Goal: Task Accomplishment & Management: Manage account settings

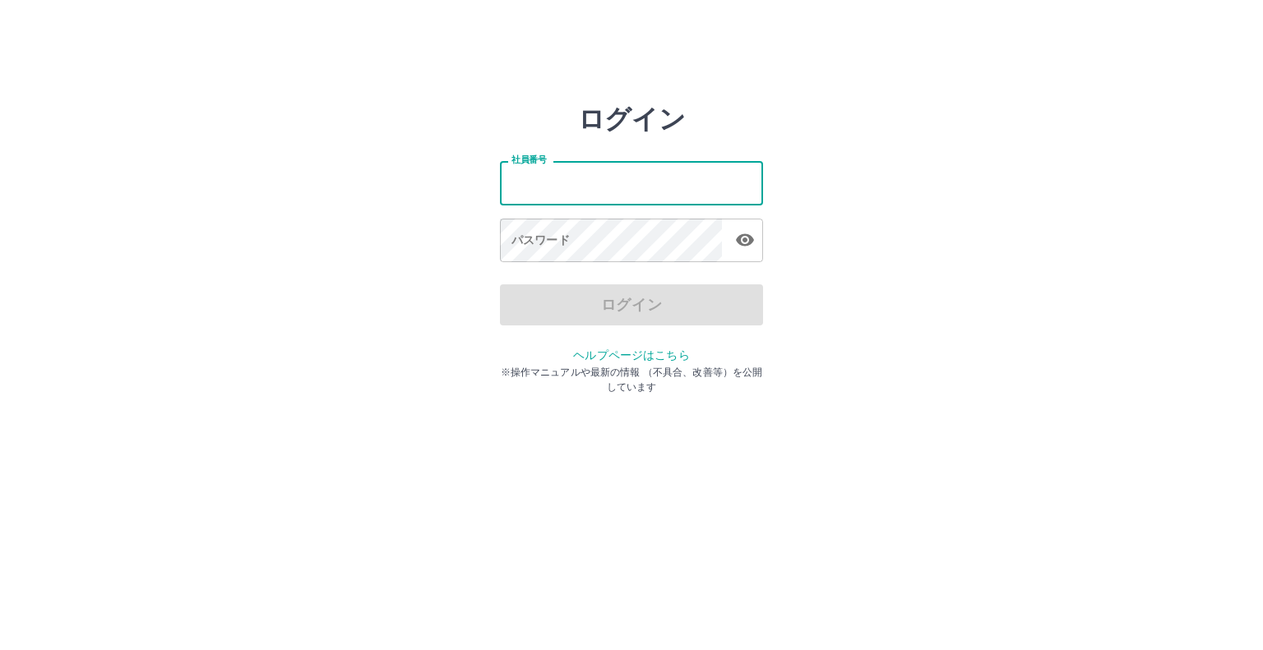
click at [570, 175] on input "社員番号" at bounding box center [631, 183] width 263 height 44
type input "*******"
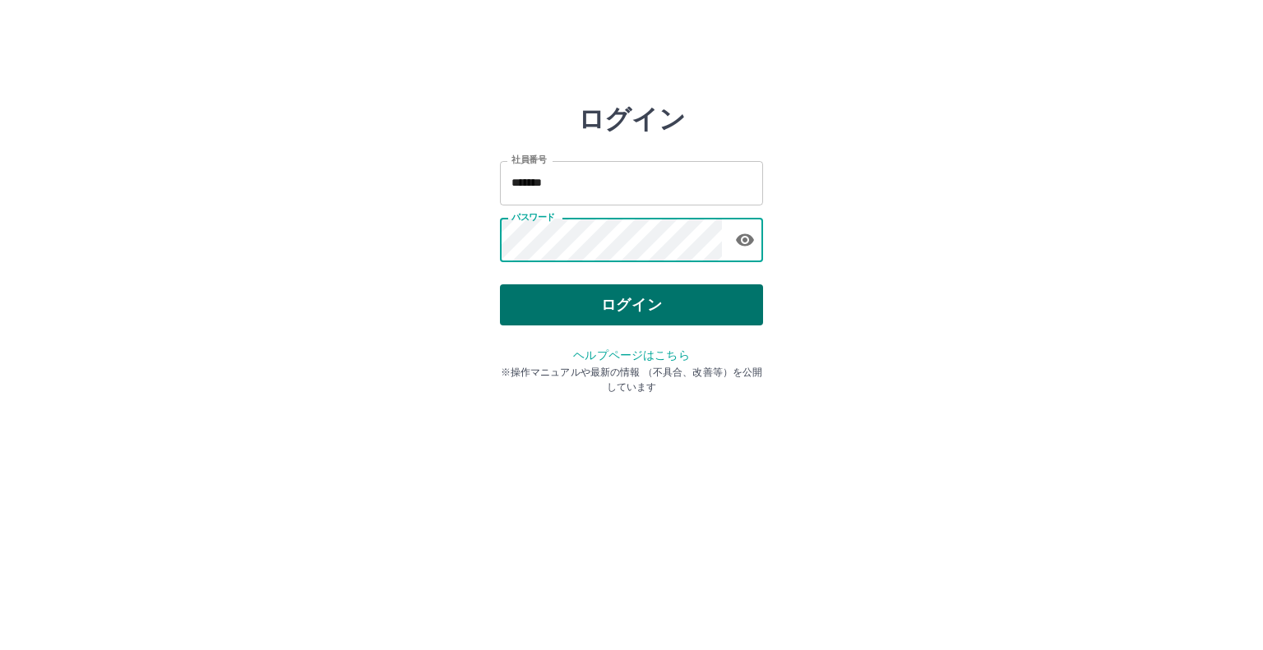
click at [599, 295] on button "ログイン" at bounding box center [631, 305] width 263 height 41
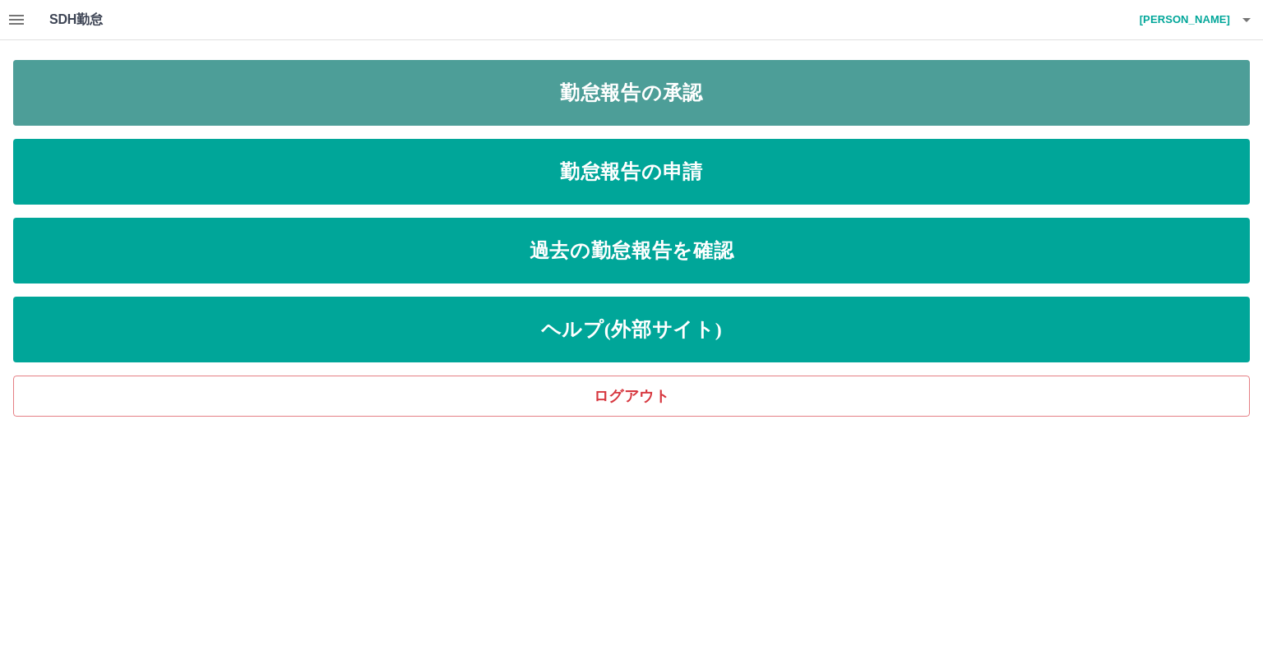
click at [636, 95] on link "勤怠報告の承認" at bounding box center [631, 93] width 1237 height 66
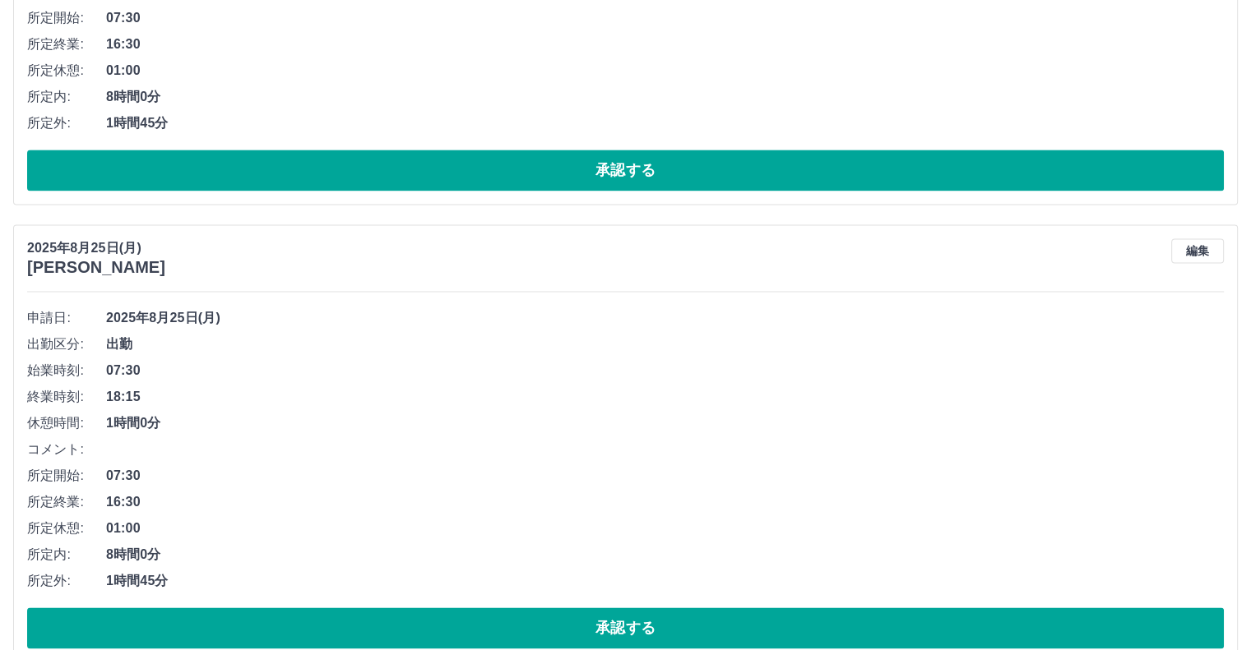
scroll to position [2289, 0]
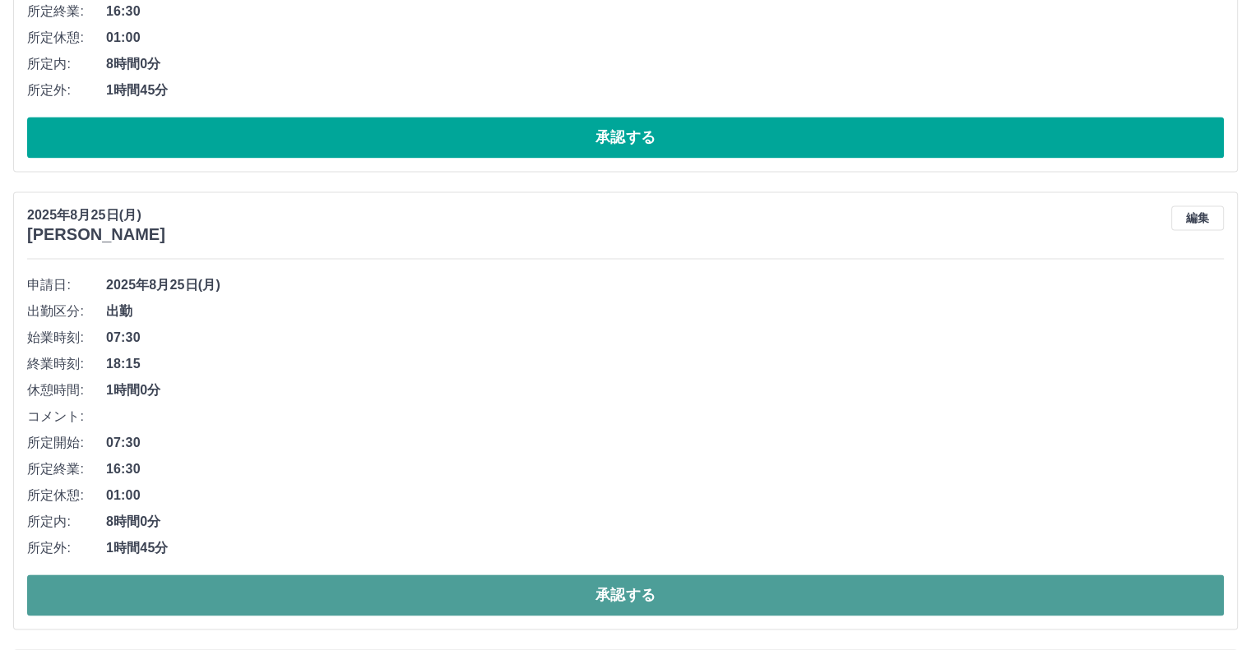
click at [984, 584] on button "承認する" at bounding box center [625, 595] width 1197 height 41
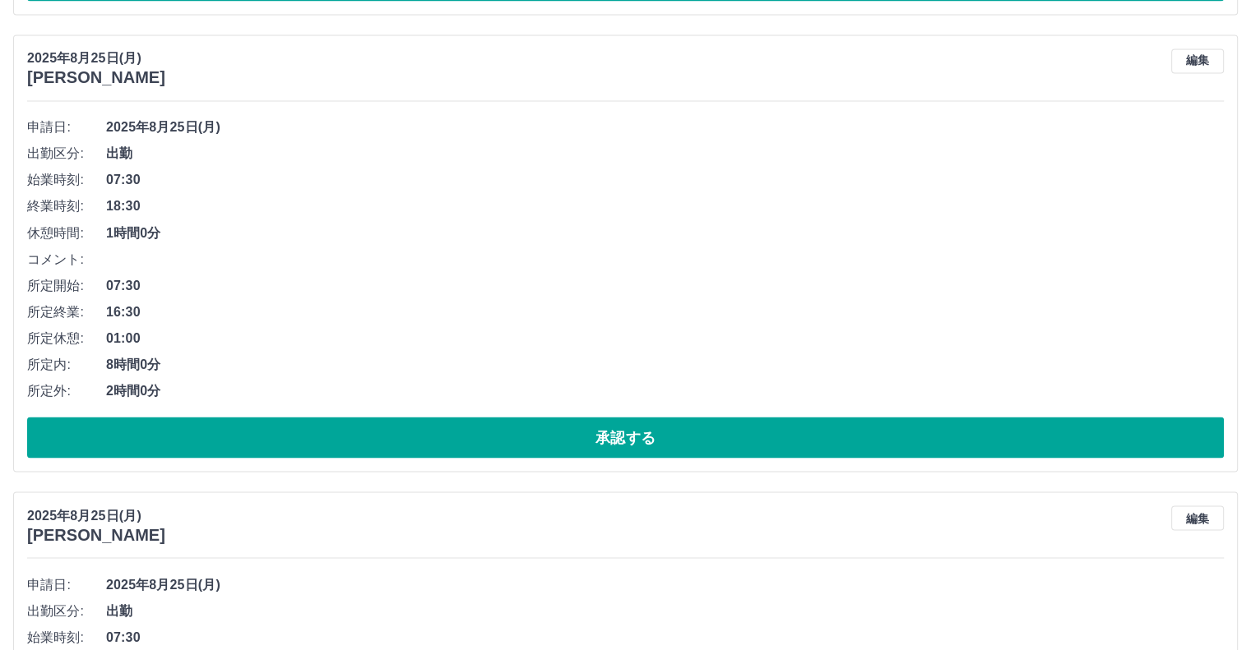
scroll to position [2901, 0]
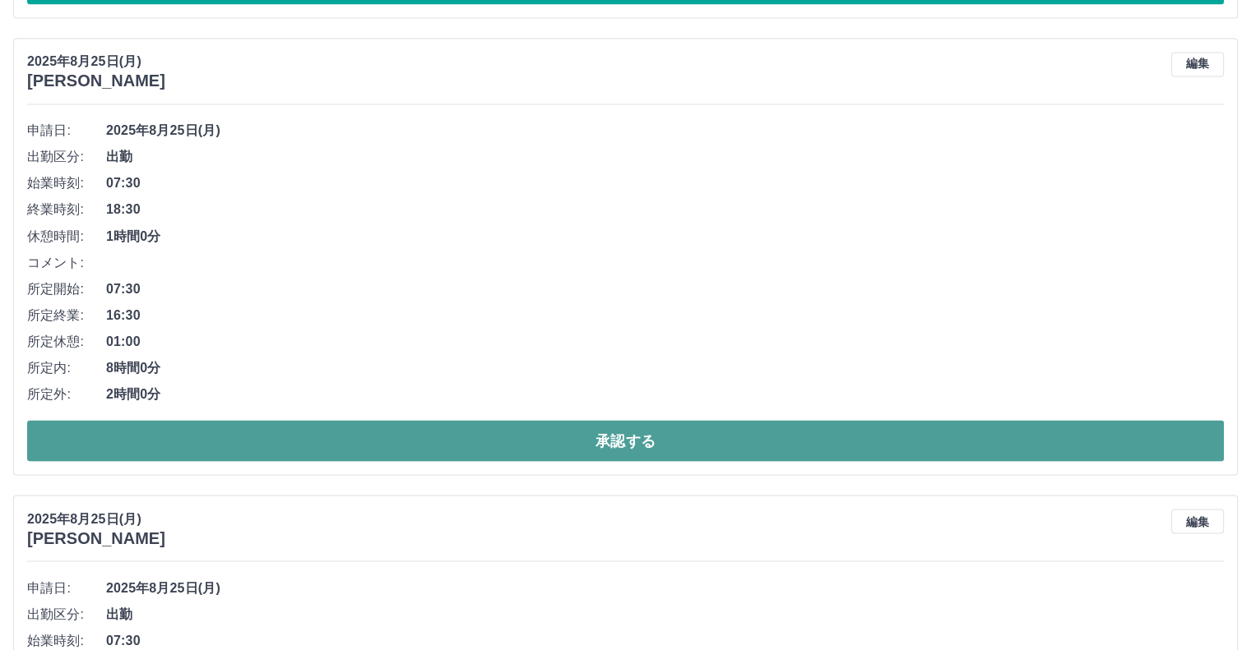
click at [744, 432] on button "承認する" at bounding box center [625, 440] width 1197 height 41
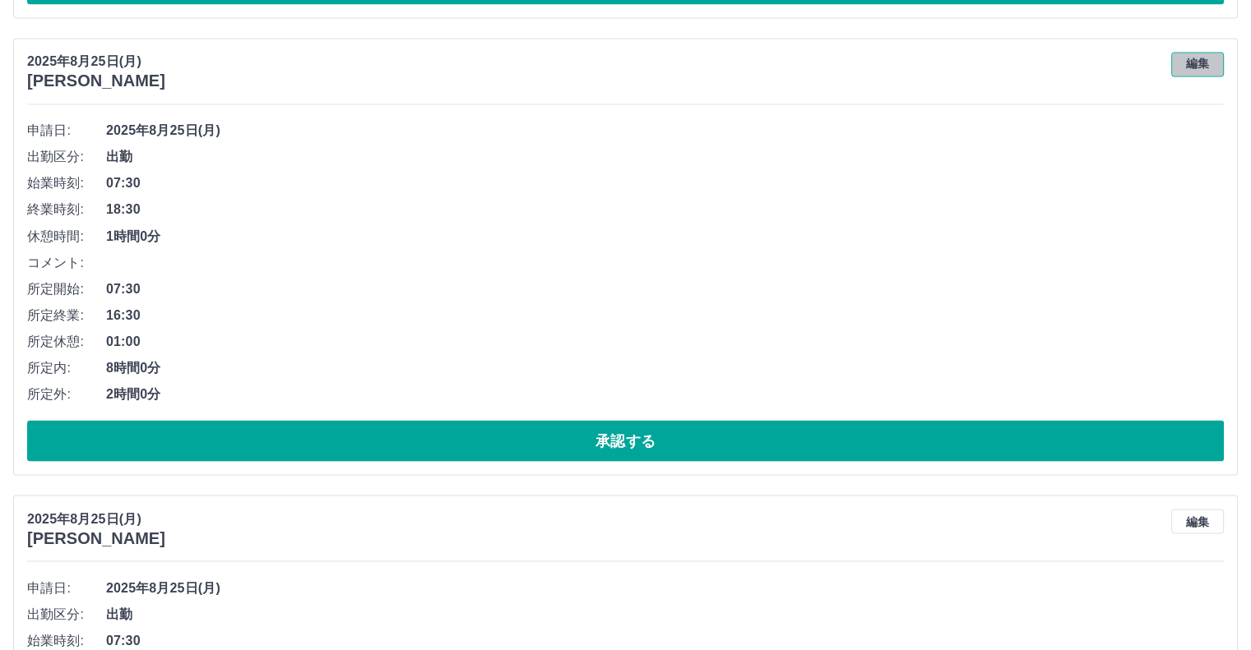
click at [1202, 57] on button "編集" at bounding box center [1197, 64] width 53 height 25
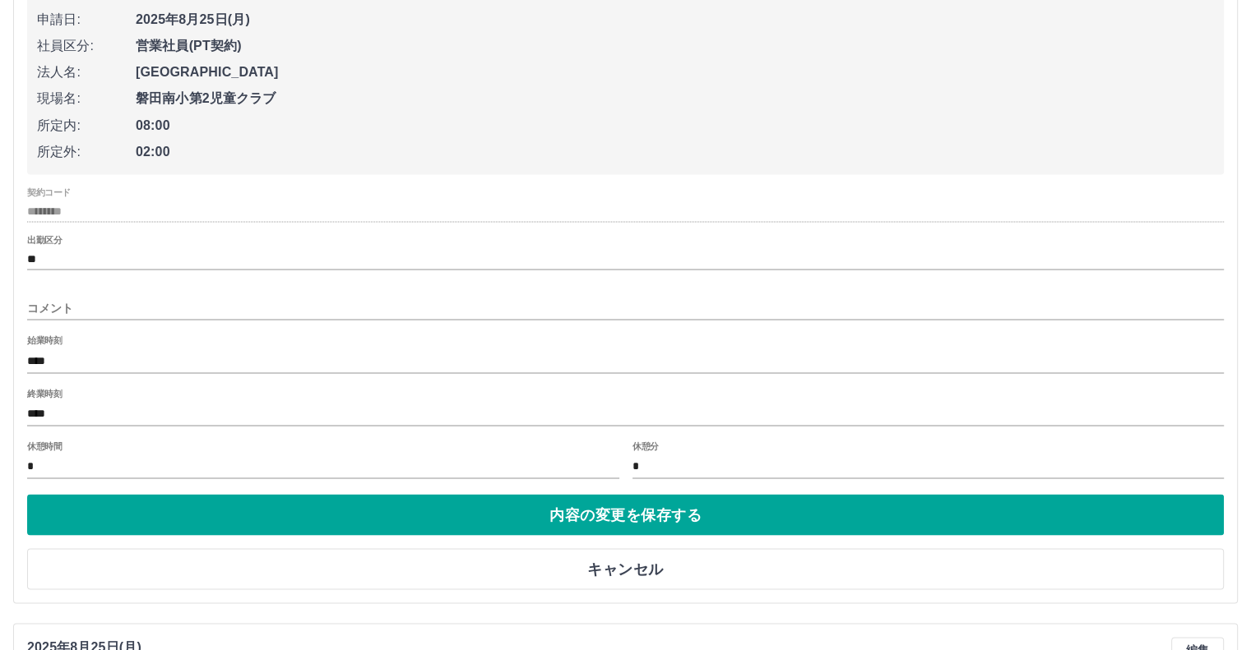
scroll to position [3023, 0]
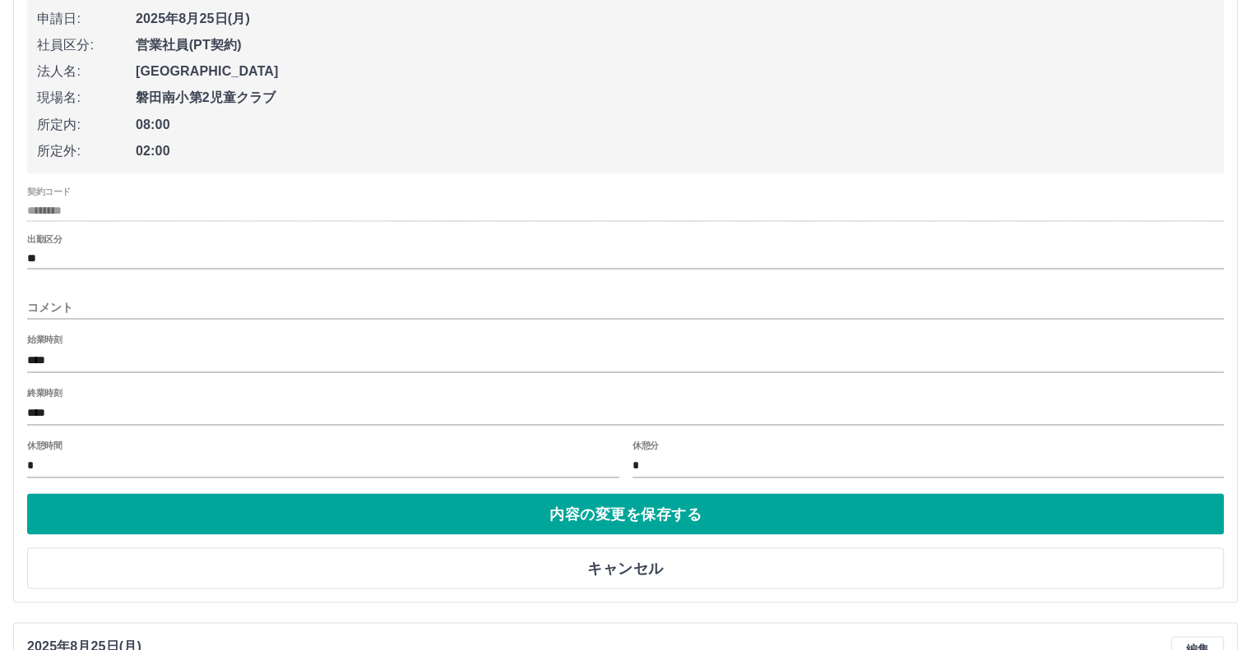
click at [55, 403] on input "****" at bounding box center [625, 413] width 1197 height 24
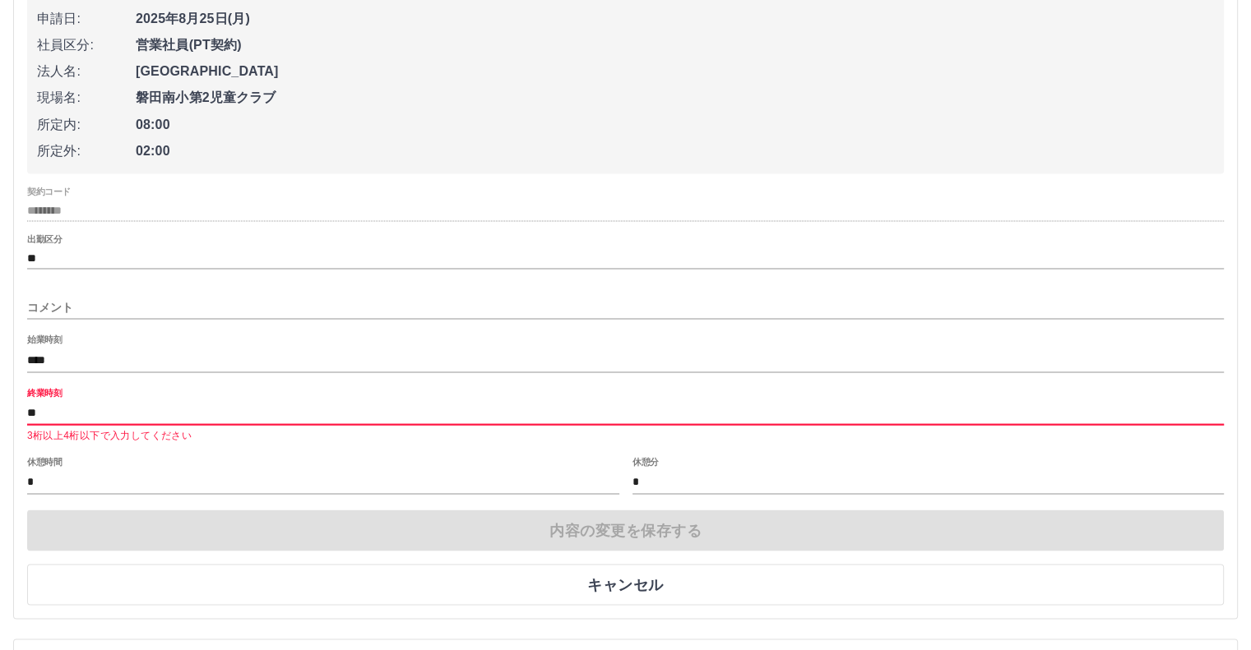
type input "****"
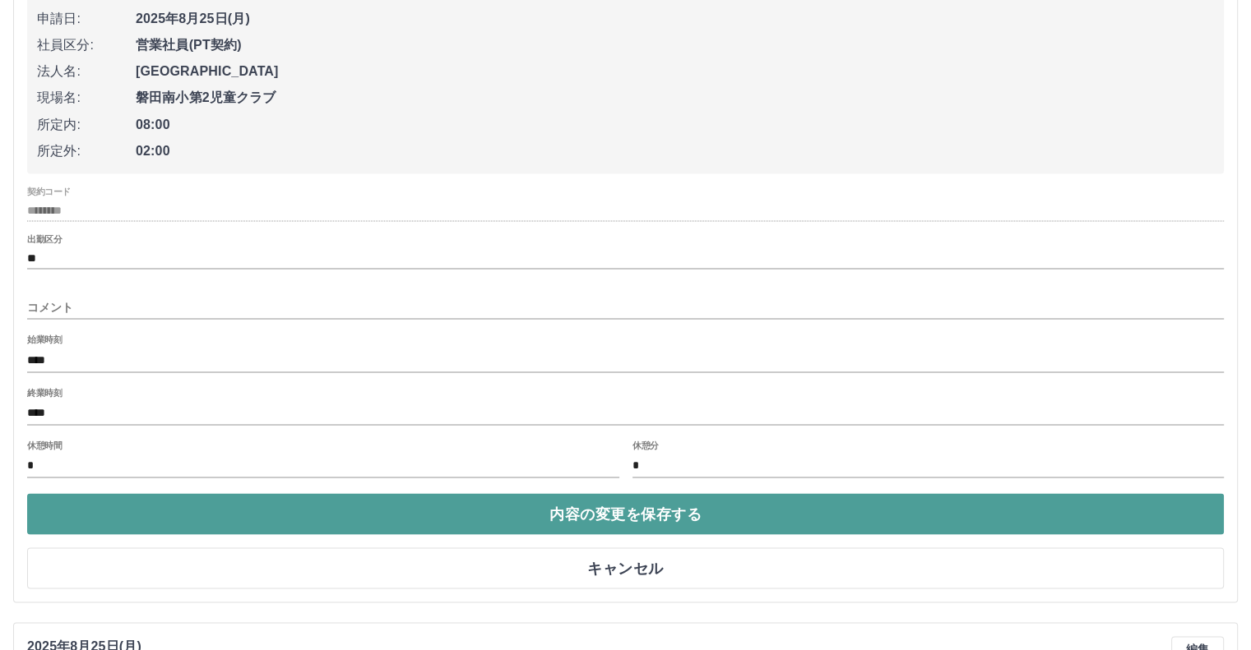
click at [398, 506] on button "内容の変更を保存する" at bounding box center [625, 513] width 1197 height 41
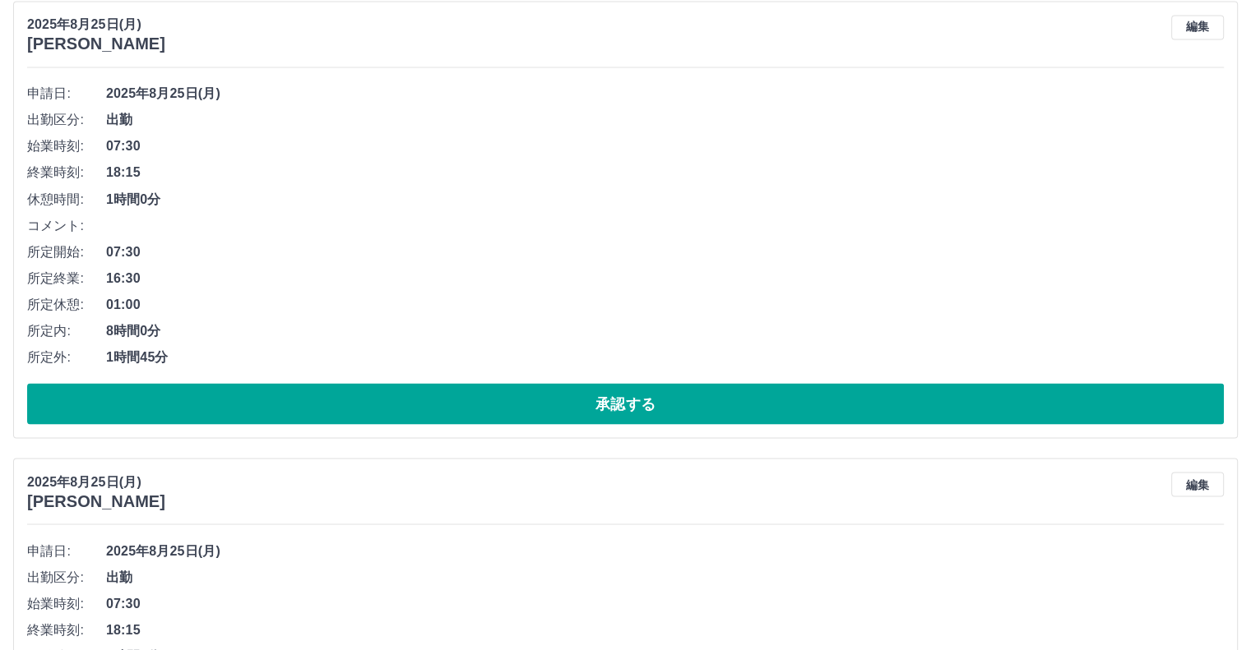
scroll to position [2924, 0]
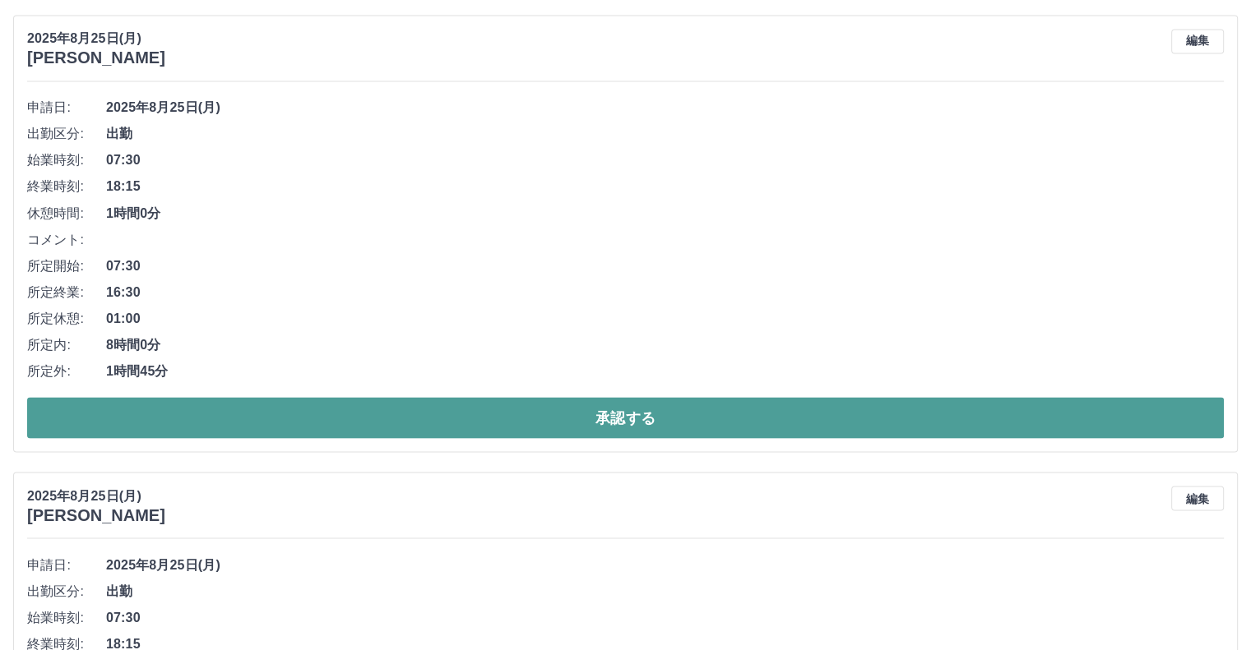
click at [791, 409] on button "承認する" at bounding box center [625, 417] width 1197 height 41
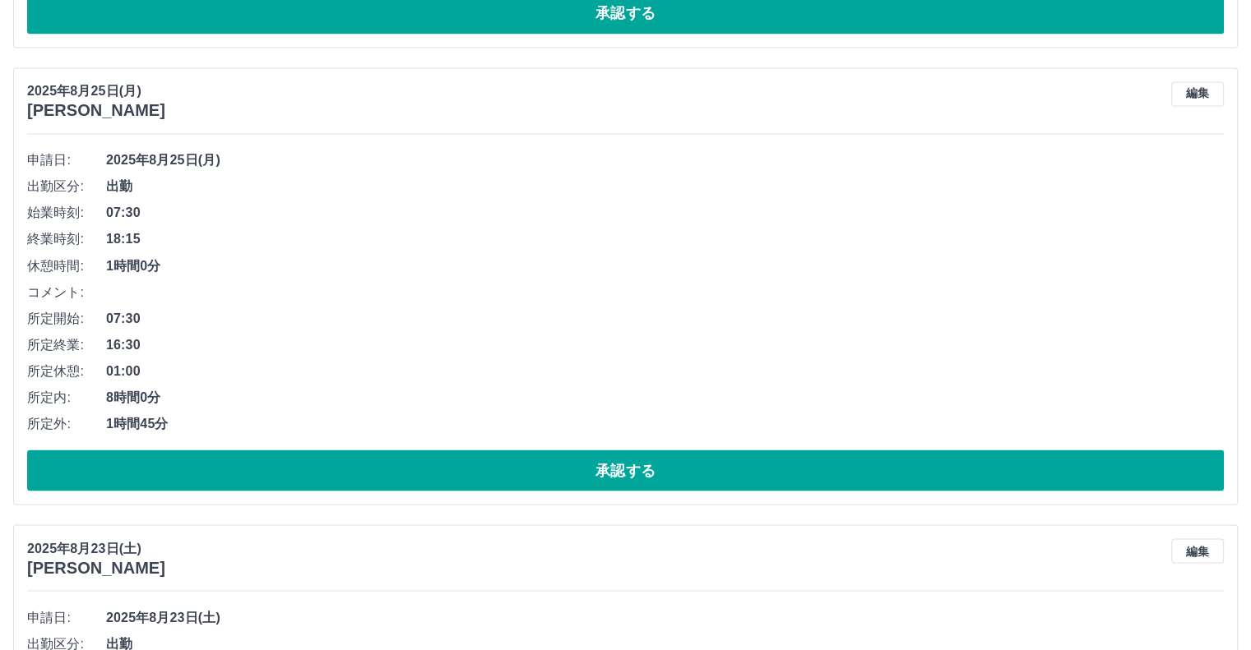
scroll to position [2895, 0]
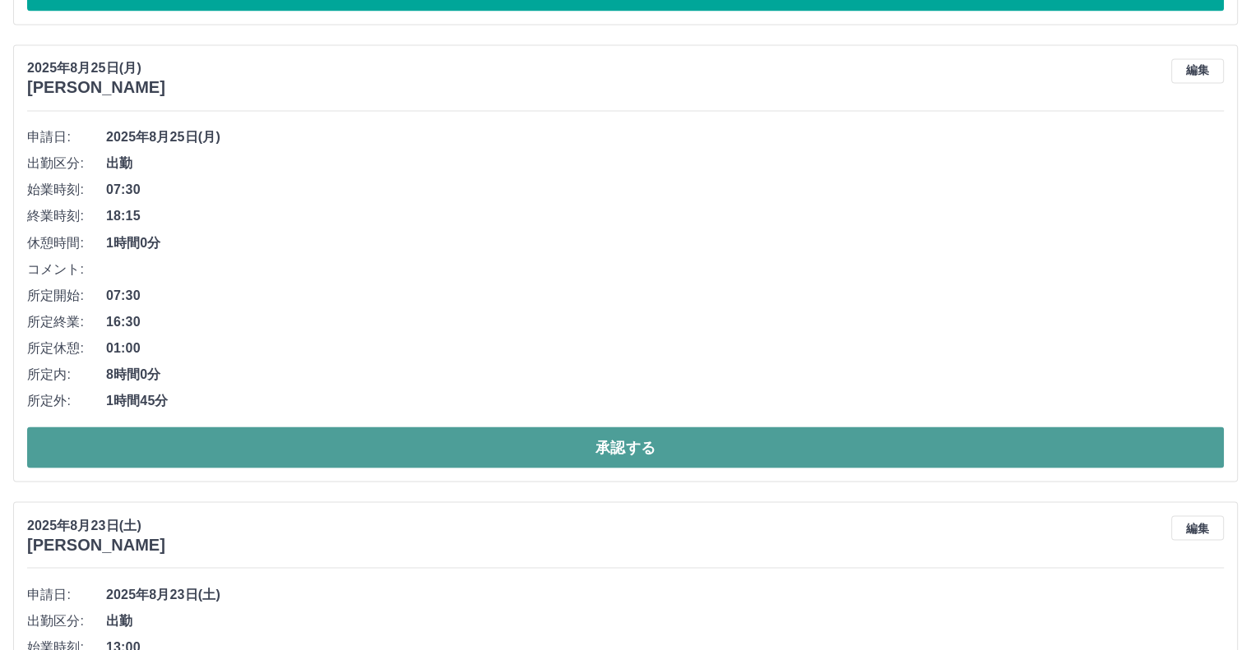
click at [822, 437] on button "承認する" at bounding box center [625, 447] width 1197 height 41
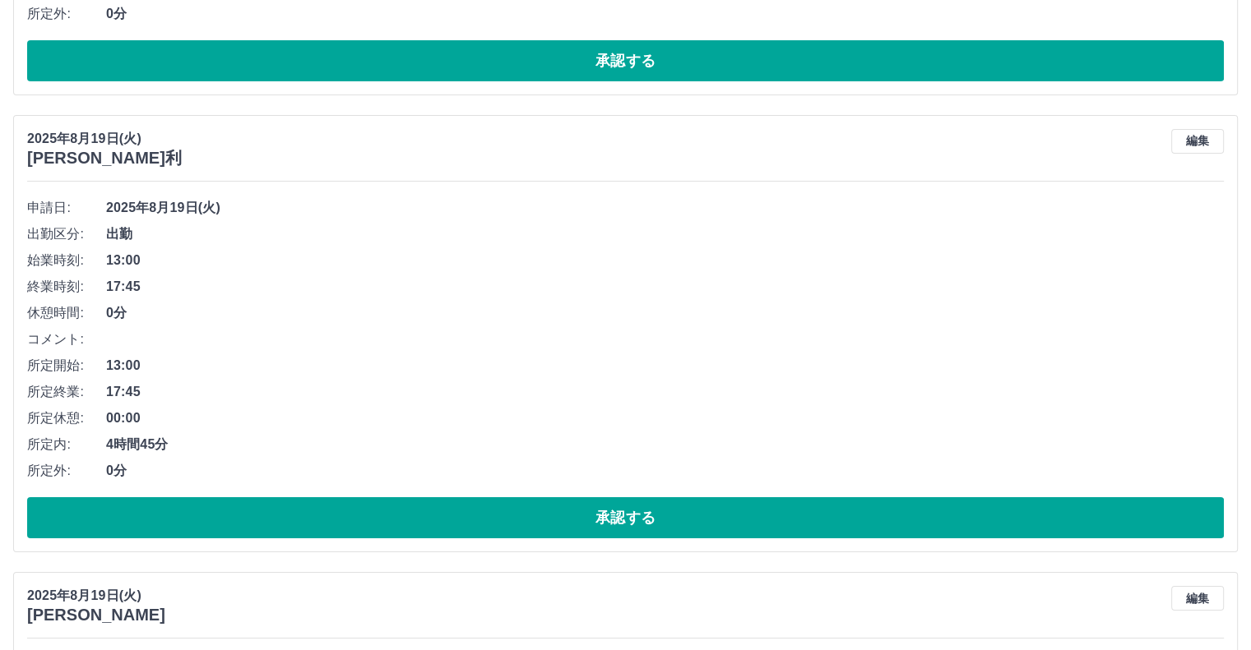
scroll to position [5580, 0]
